Goal: Navigation & Orientation: Find specific page/section

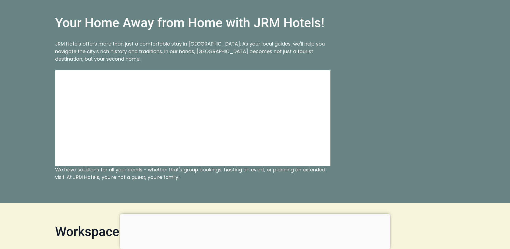
scroll to position [1023, 0]
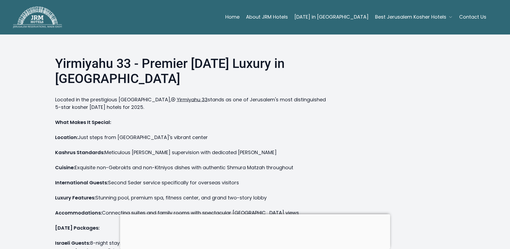
click at [285, 18] on link "About JRM Hotels" at bounding box center [267, 17] width 42 height 11
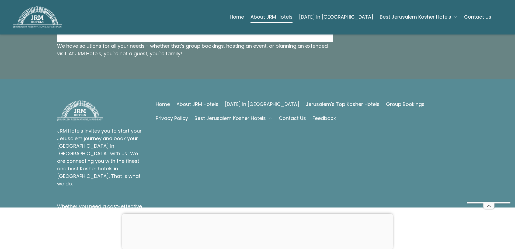
scroll to position [611, 0]
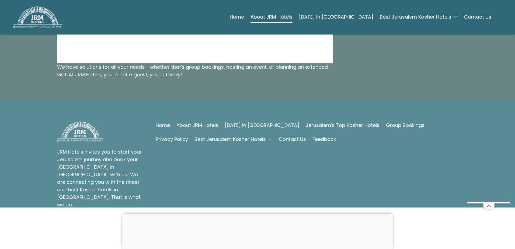
click at [208, 135] on span "Best Jerusalem Kosher Hotels" at bounding box center [229, 139] width 71 height 8
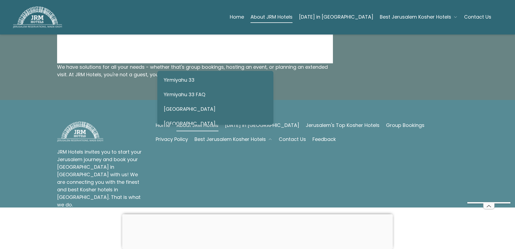
click at [187, 78] on link "Yirmiyahu 33" at bounding box center [212, 80] width 97 height 12
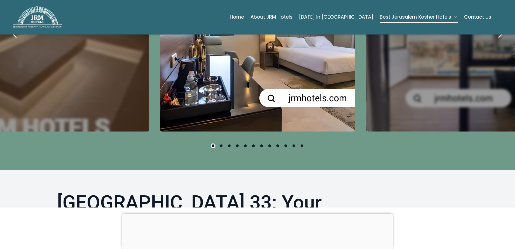
scroll to position [296, 0]
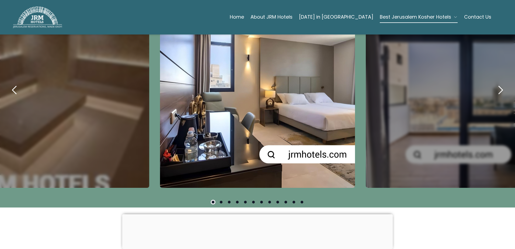
click at [498, 83] on icon "next" at bounding box center [500, 89] width 13 height 13
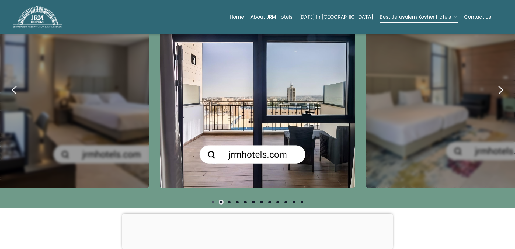
click at [498, 83] on icon "next" at bounding box center [500, 89] width 13 height 13
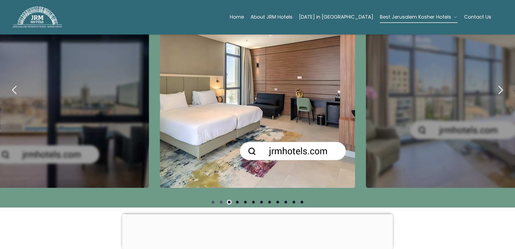
click at [498, 83] on icon "next" at bounding box center [500, 89] width 13 height 13
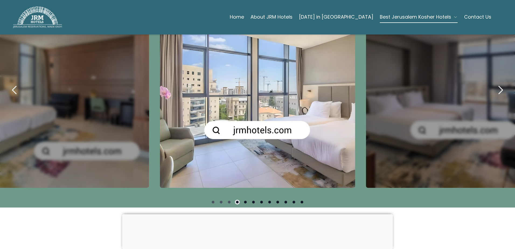
click at [498, 83] on icon "next" at bounding box center [500, 89] width 13 height 13
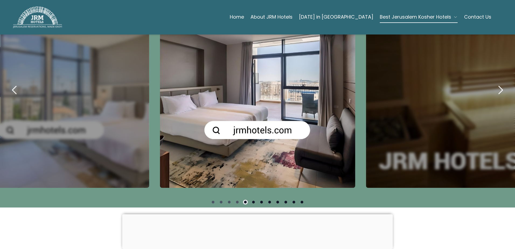
click at [498, 83] on icon "next" at bounding box center [500, 89] width 13 height 13
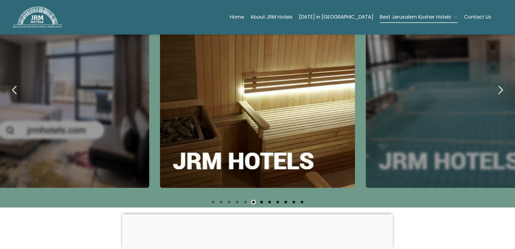
click at [498, 83] on icon "next" at bounding box center [500, 89] width 13 height 13
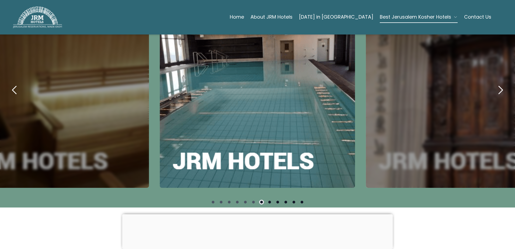
click at [498, 83] on icon "next" at bounding box center [500, 89] width 13 height 13
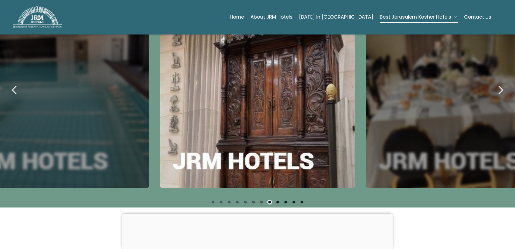
click at [498, 83] on icon "next" at bounding box center [500, 89] width 13 height 13
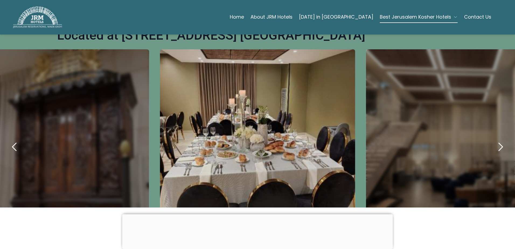
scroll to position [215, 0]
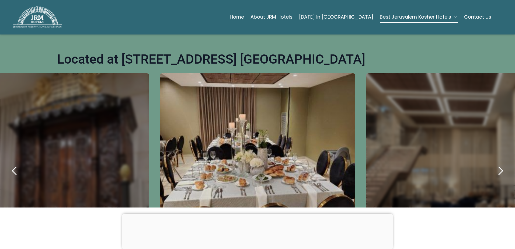
click at [494, 164] on icon "next" at bounding box center [500, 170] width 13 height 13
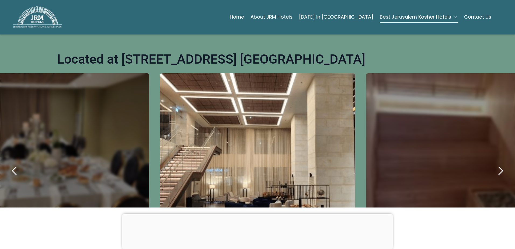
click at [494, 164] on icon "next" at bounding box center [500, 170] width 13 height 13
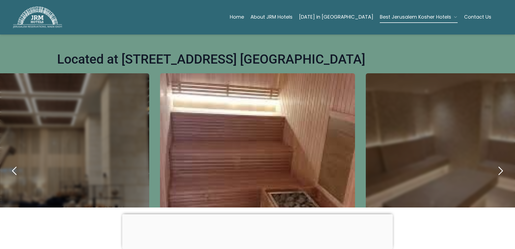
click at [494, 164] on icon "next" at bounding box center [500, 170] width 13 height 13
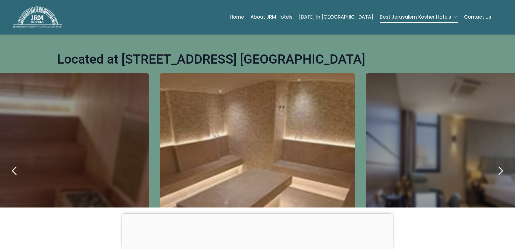
click at [494, 164] on icon "next" at bounding box center [500, 170] width 13 height 13
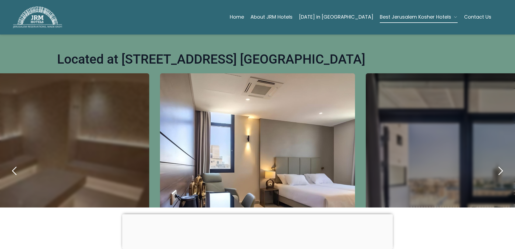
click at [494, 164] on icon "next" at bounding box center [500, 170] width 13 height 13
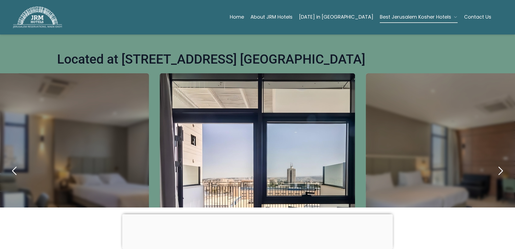
click at [494, 164] on icon "next" at bounding box center [500, 170] width 13 height 13
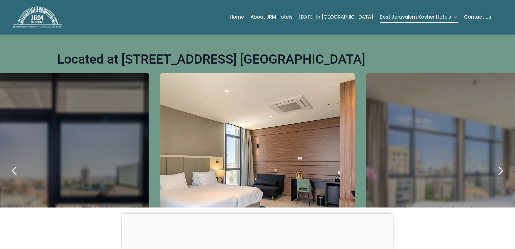
click at [494, 164] on icon "next" at bounding box center [500, 170] width 13 height 13
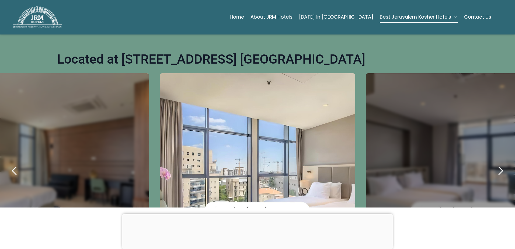
click at [494, 164] on icon "next" at bounding box center [500, 170] width 13 height 13
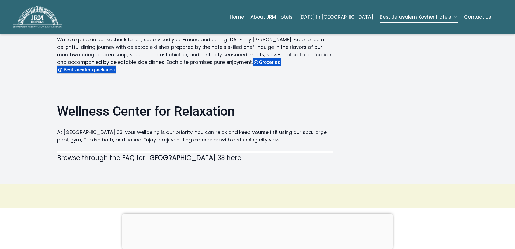
scroll to position [753, 0]
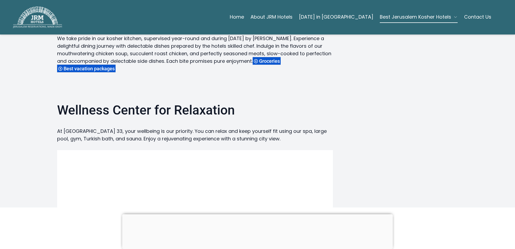
click at [392, 59] on div "Hotel Yirmiyahu 33: Your Home in the Heart of Jerusalem Welcome to Hotel Yirmiy…" at bounding box center [257, 22] width 400 height 465
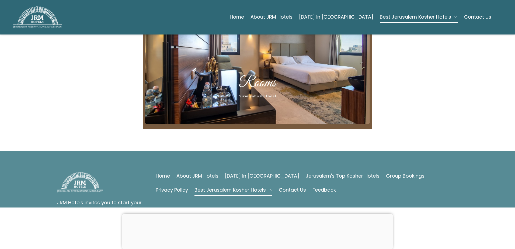
scroll to position [1538, 0]
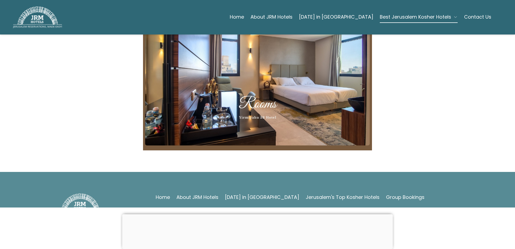
click at [279, 207] on link "Contact Us" at bounding box center [292, 211] width 27 height 8
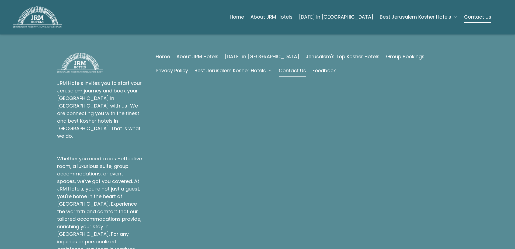
scroll to position [138, 0]
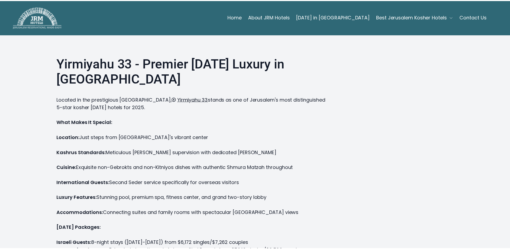
scroll to position [1023, 0]
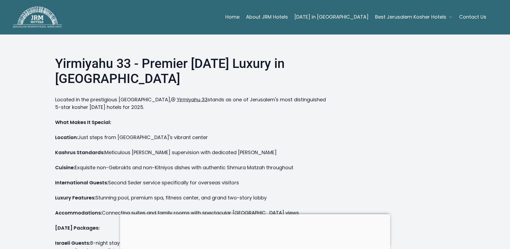
click at [203, 100] on span "Yirmiyahu 33" at bounding box center [192, 99] width 31 height 7
